Goal: Navigation & Orientation: Understand site structure

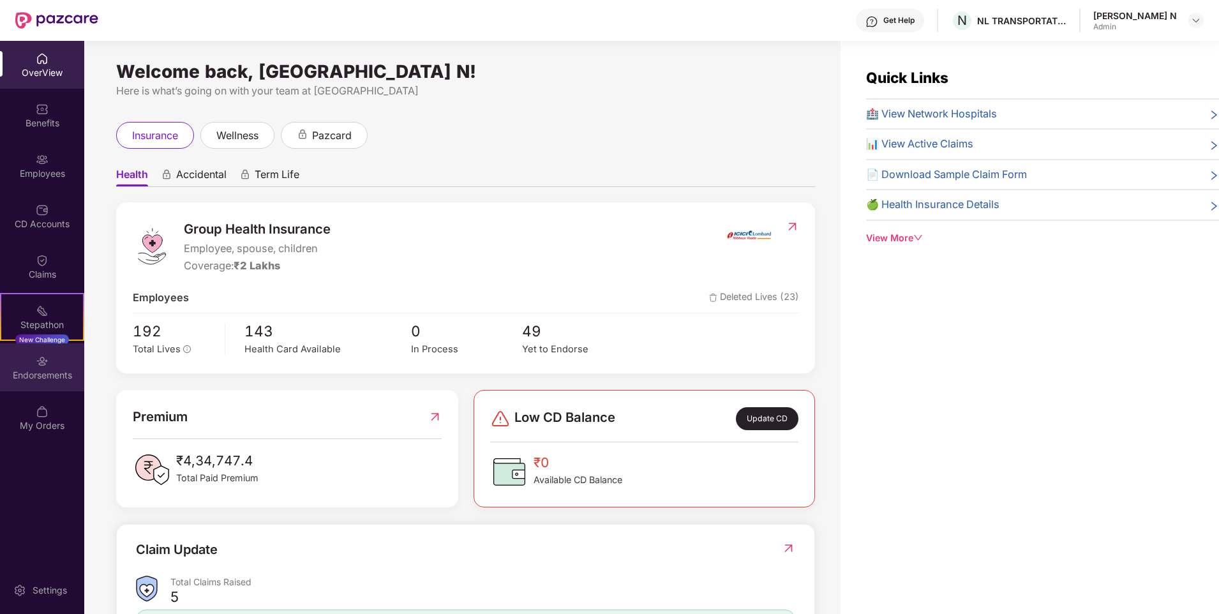
click at [49, 372] on div "Endorsements" at bounding box center [42, 375] width 84 height 13
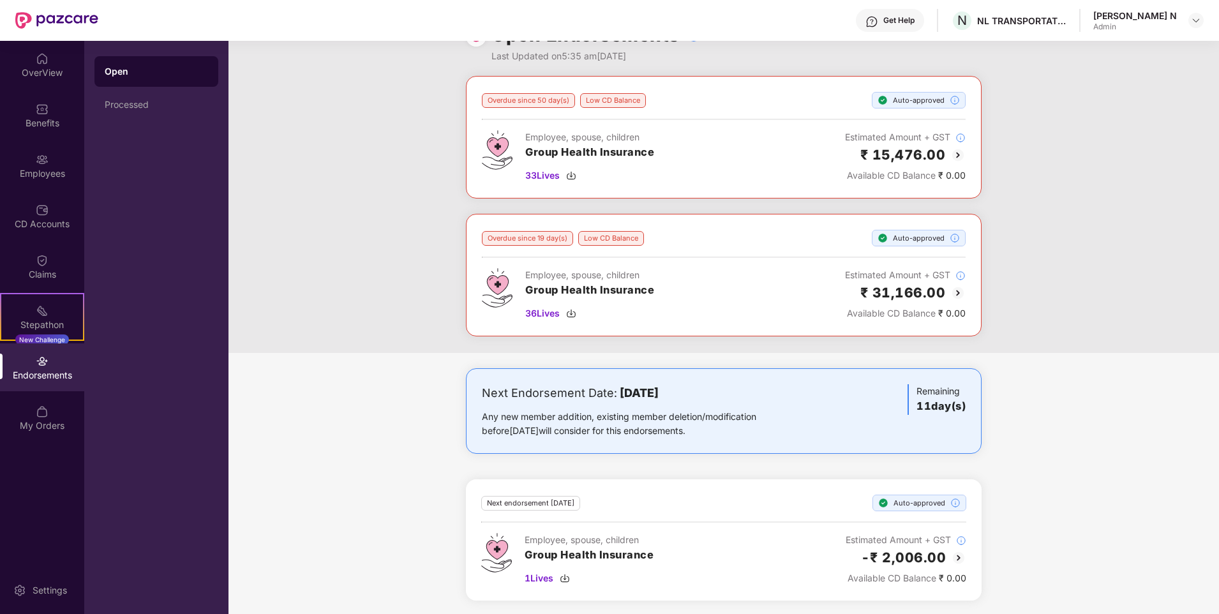
scroll to position [37, 0]
click at [551, 581] on span "1 Lives" at bounding box center [539, 576] width 29 height 14
click at [952, 554] on img at bounding box center [958, 555] width 15 height 15
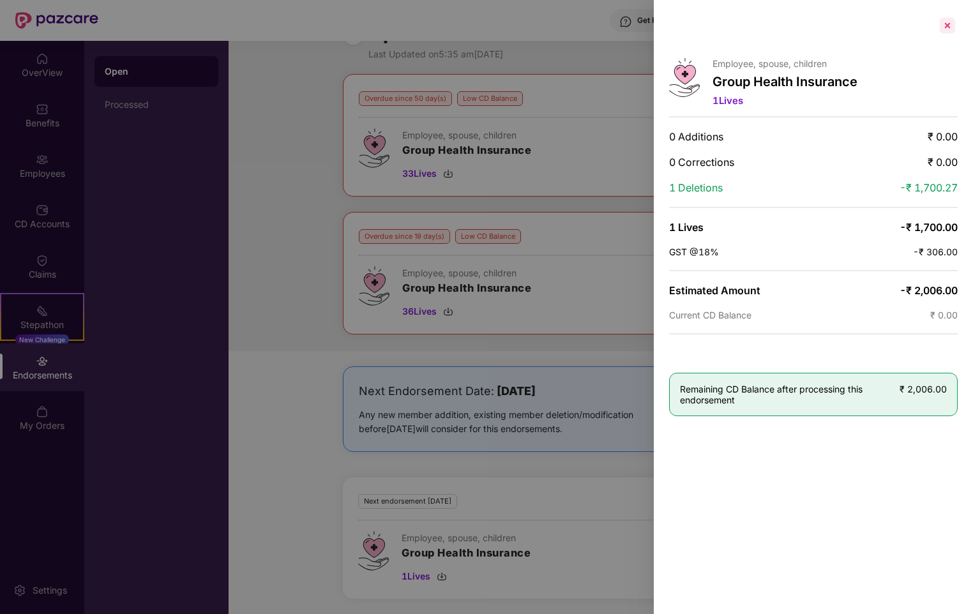
click at [941, 23] on div at bounding box center [947, 25] width 20 height 20
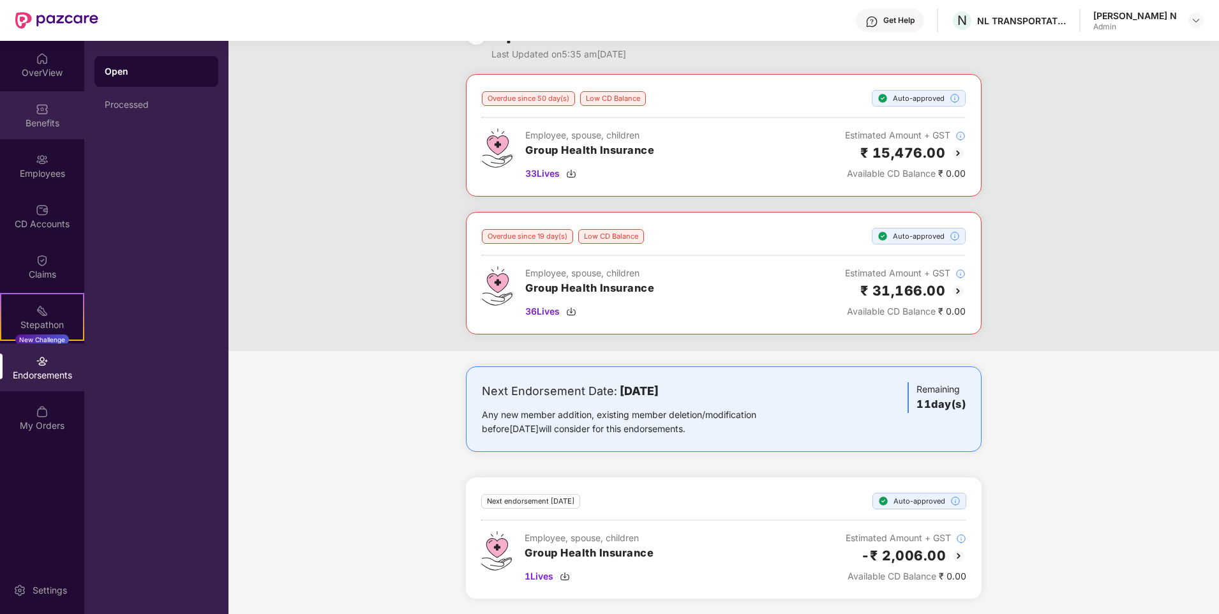
click at [45, 117] on div "Benefits" at bounding box center [42, 123] width 84 height 13
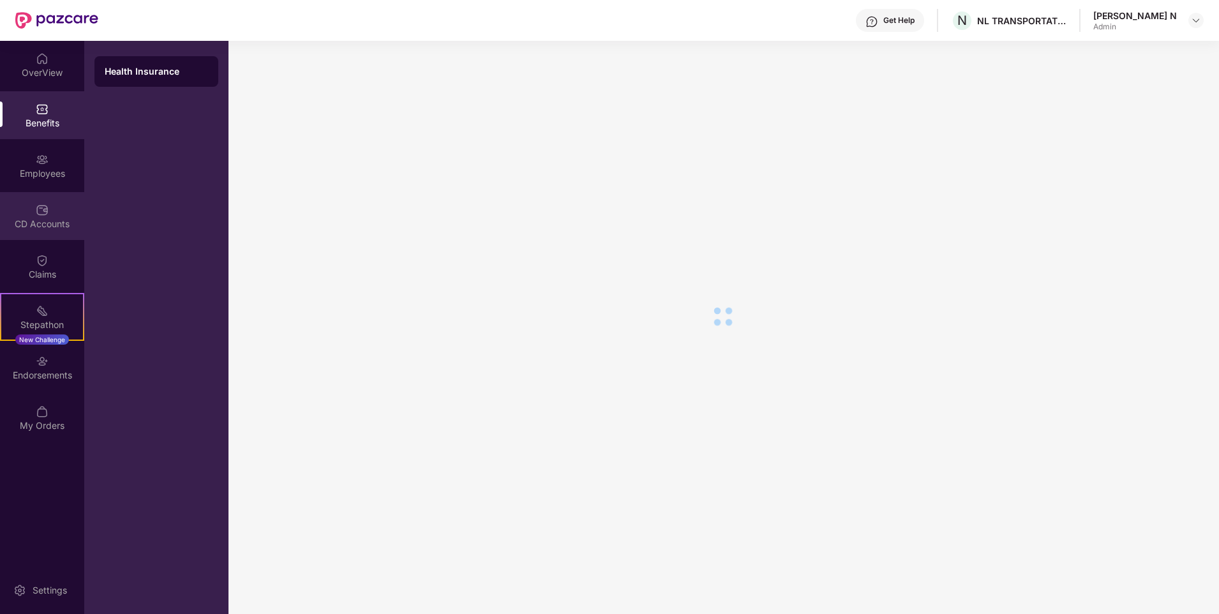
scroll to position [22, 0]
click at [36, 165] on img at bounding box center [42, 159] width 13 height 13
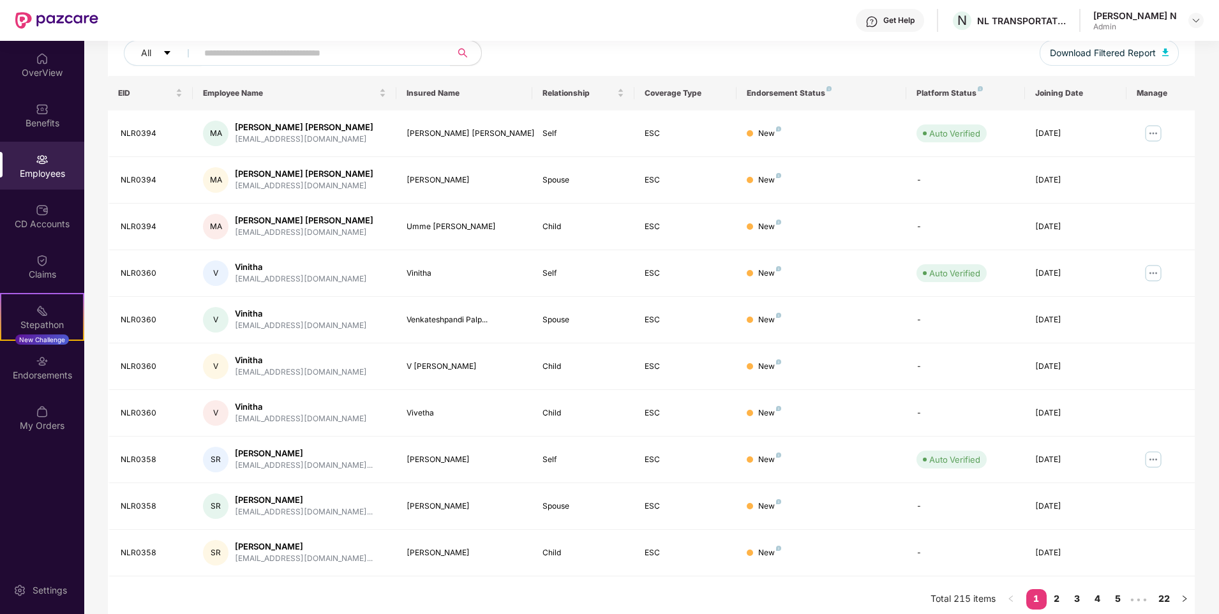
scroll to position [170, 0]
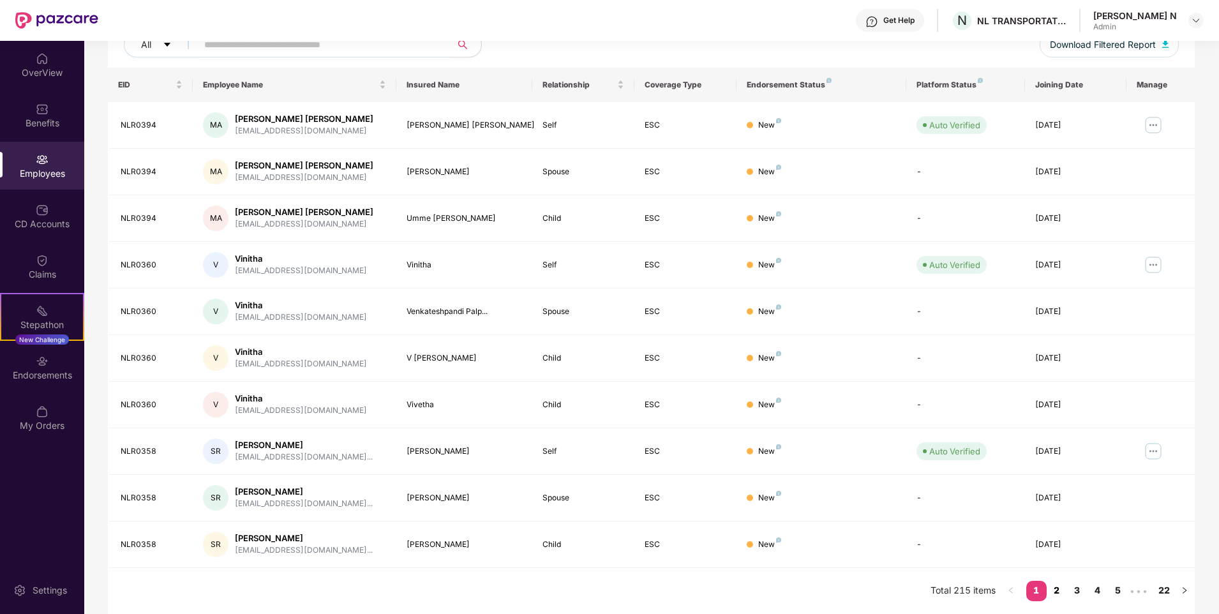
click at [1056, 590] on link "2" at bounding box center [1057, 590] width 20 height 19
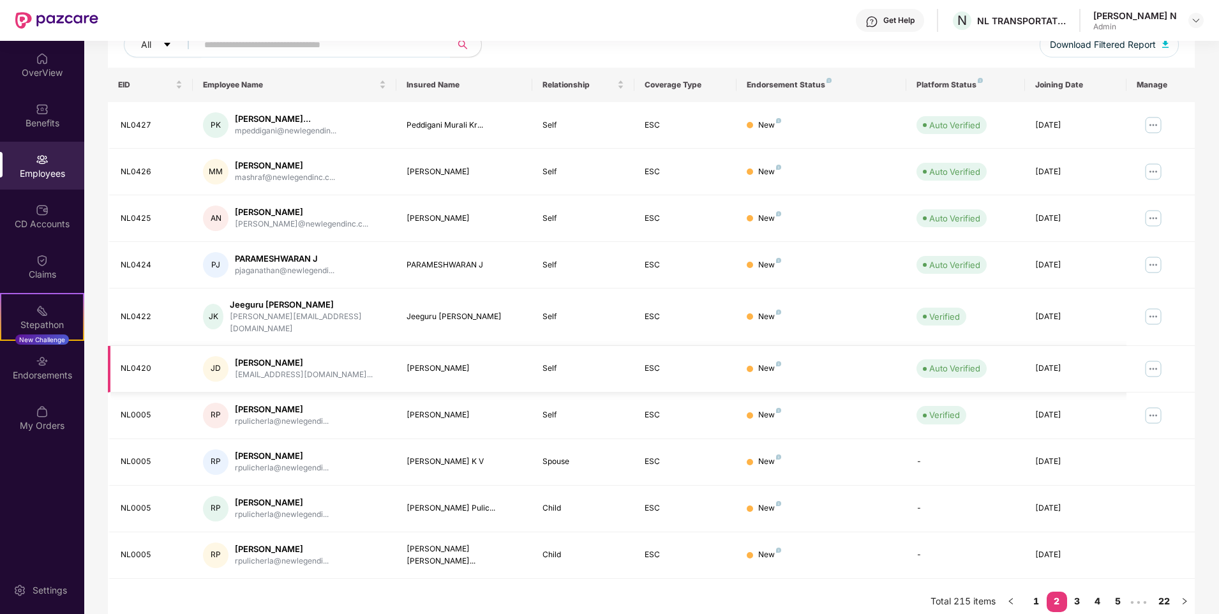
scroll to position [0, 0]
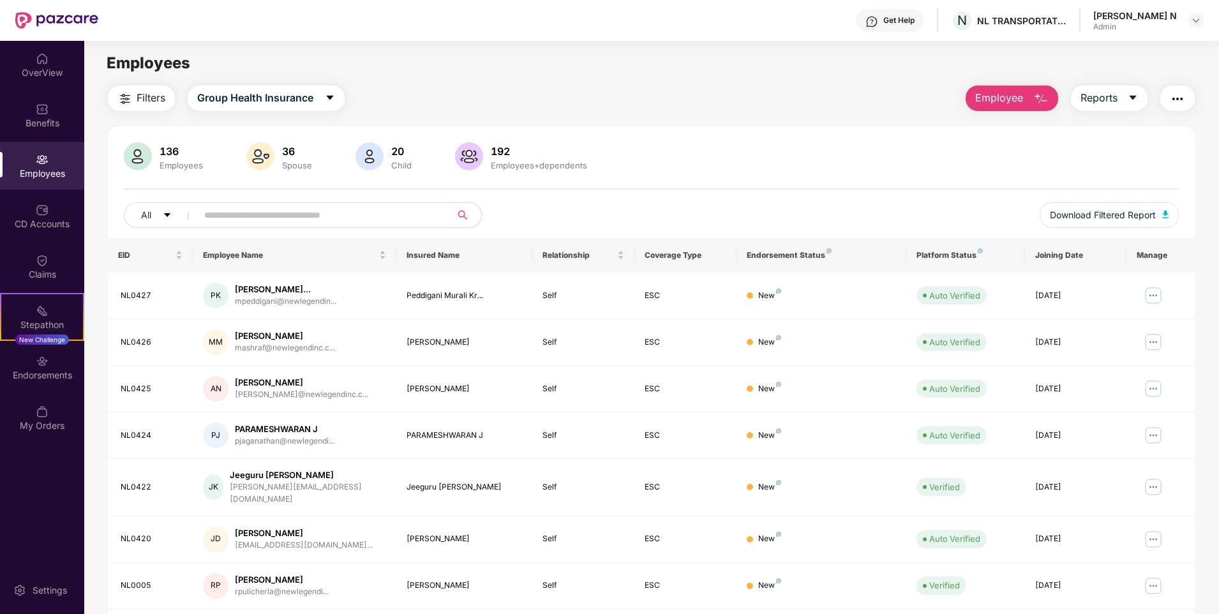
click at [63, 23] on img at bounding box center [56, 20] width 83 height 17
click at [40, 124] on div "Benefits" at bounding box center [42, 123] width 84 height 13
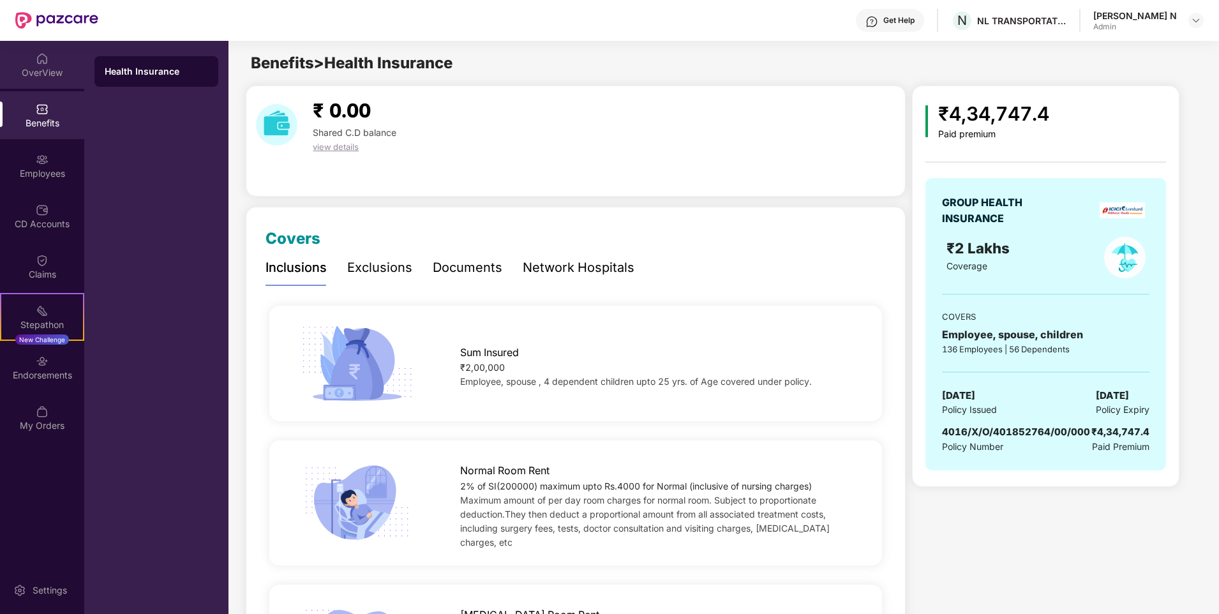
click at [36, 68] on div "OverView" at bounding box center [42, 72] width 84 height 13
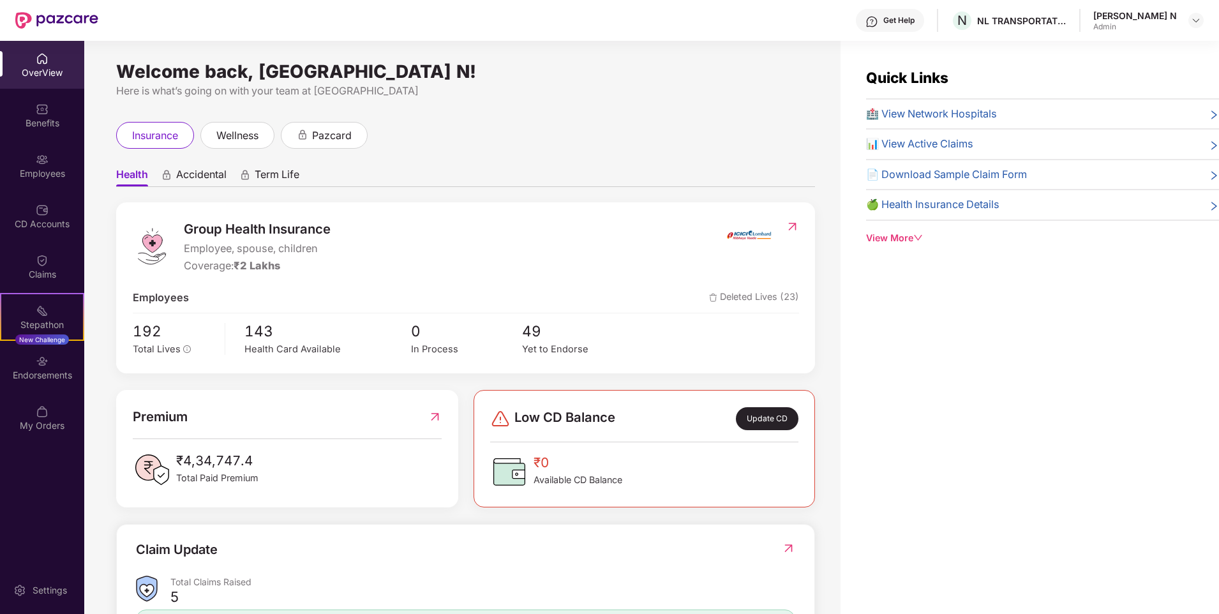
click at [557, 100] on div "Welcome back, [GEOGRAPHIC_DATA] N! Here is what’s going on with your team at Pa…" at bounding box center [462, 335] width 756 height 589
